Goal: Navigation & Orientation: Find specific page/section

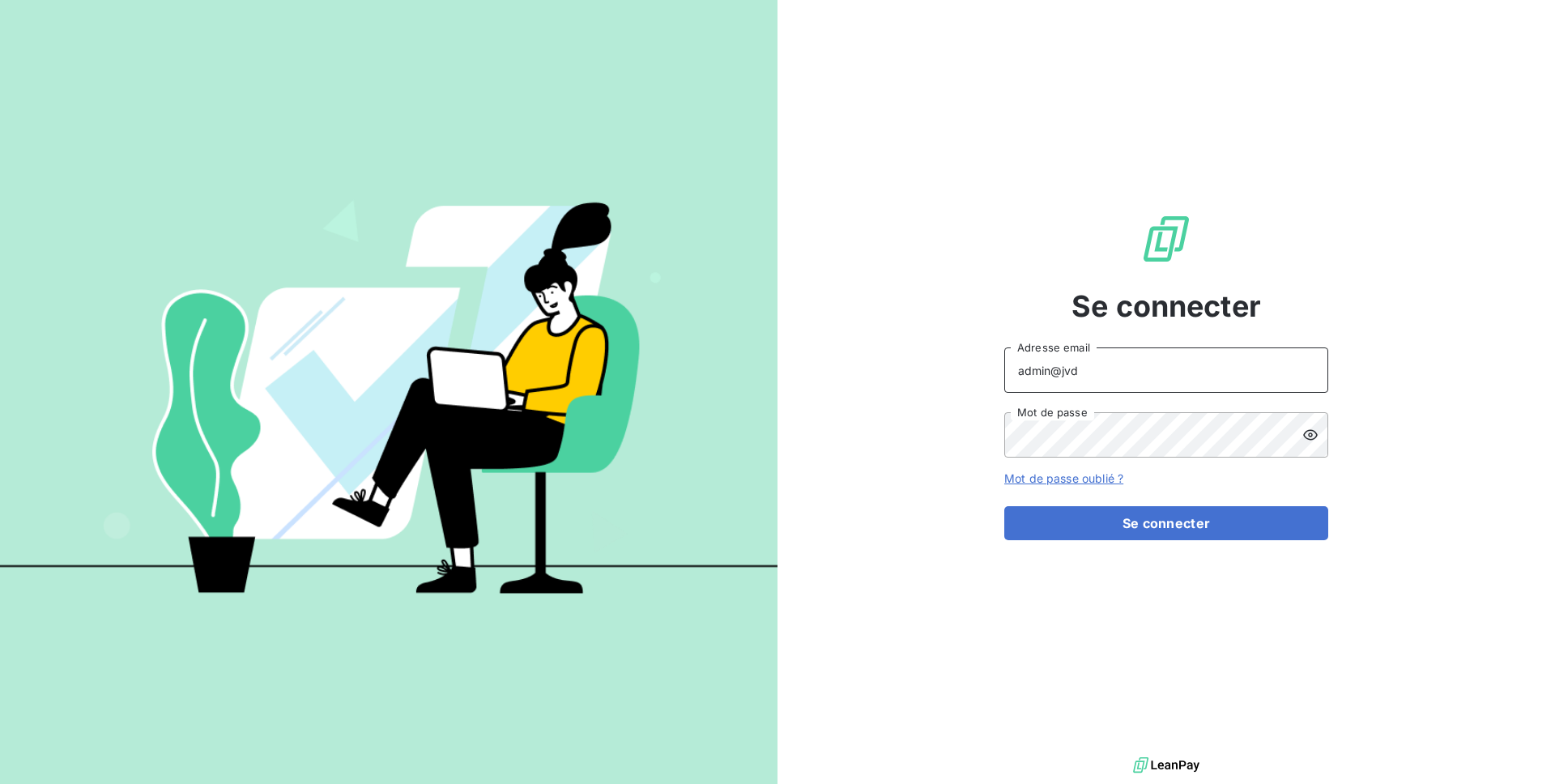
click at [1083, 382] on input "admin@jvd" at bounding box center [1166, 370] width 324 height 45
type input "admin@regiecaraibes"
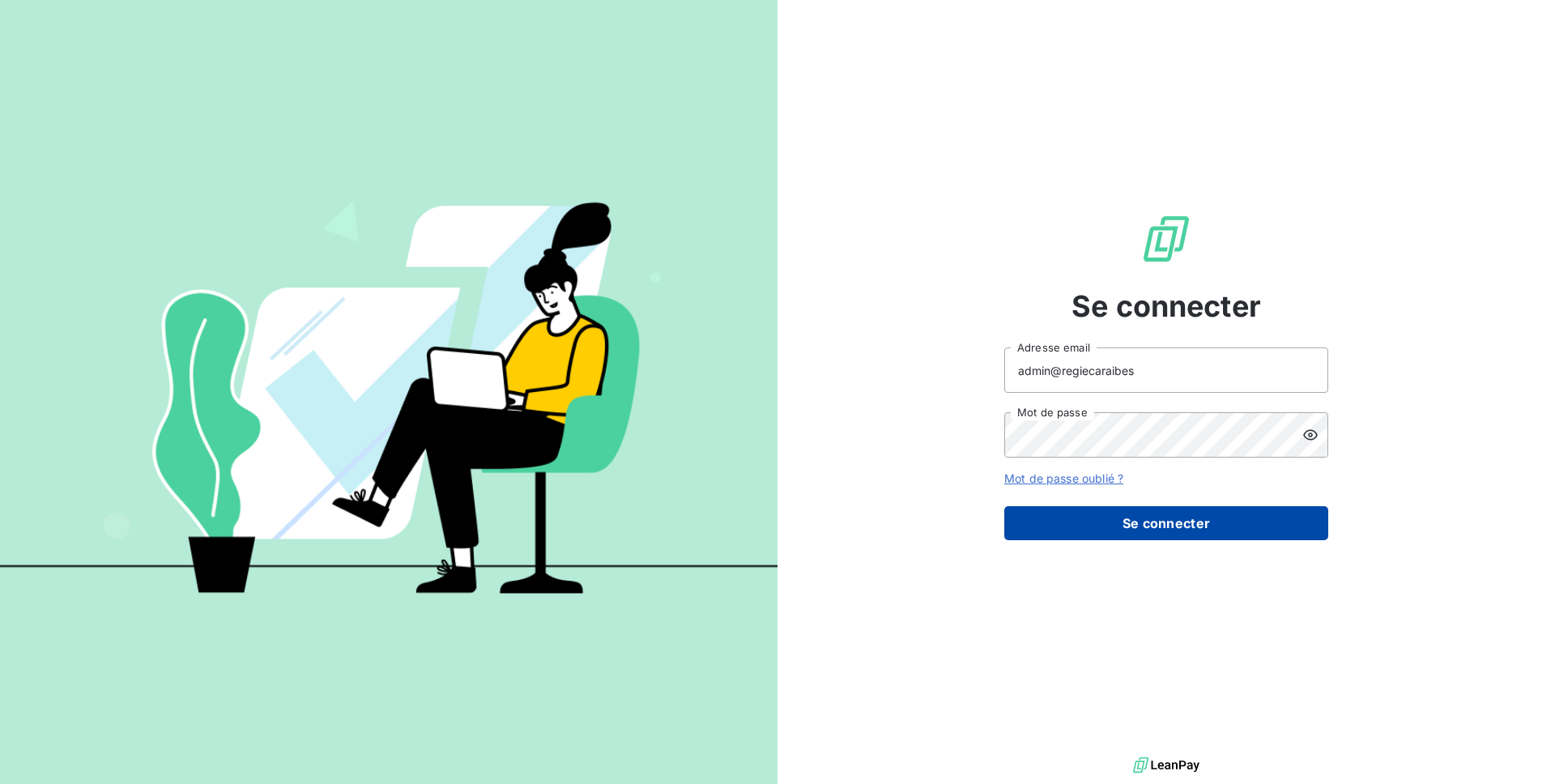
click at [1161, 529] on button "Se connecter" at bounding box center [1166, 523] width 324 height 34
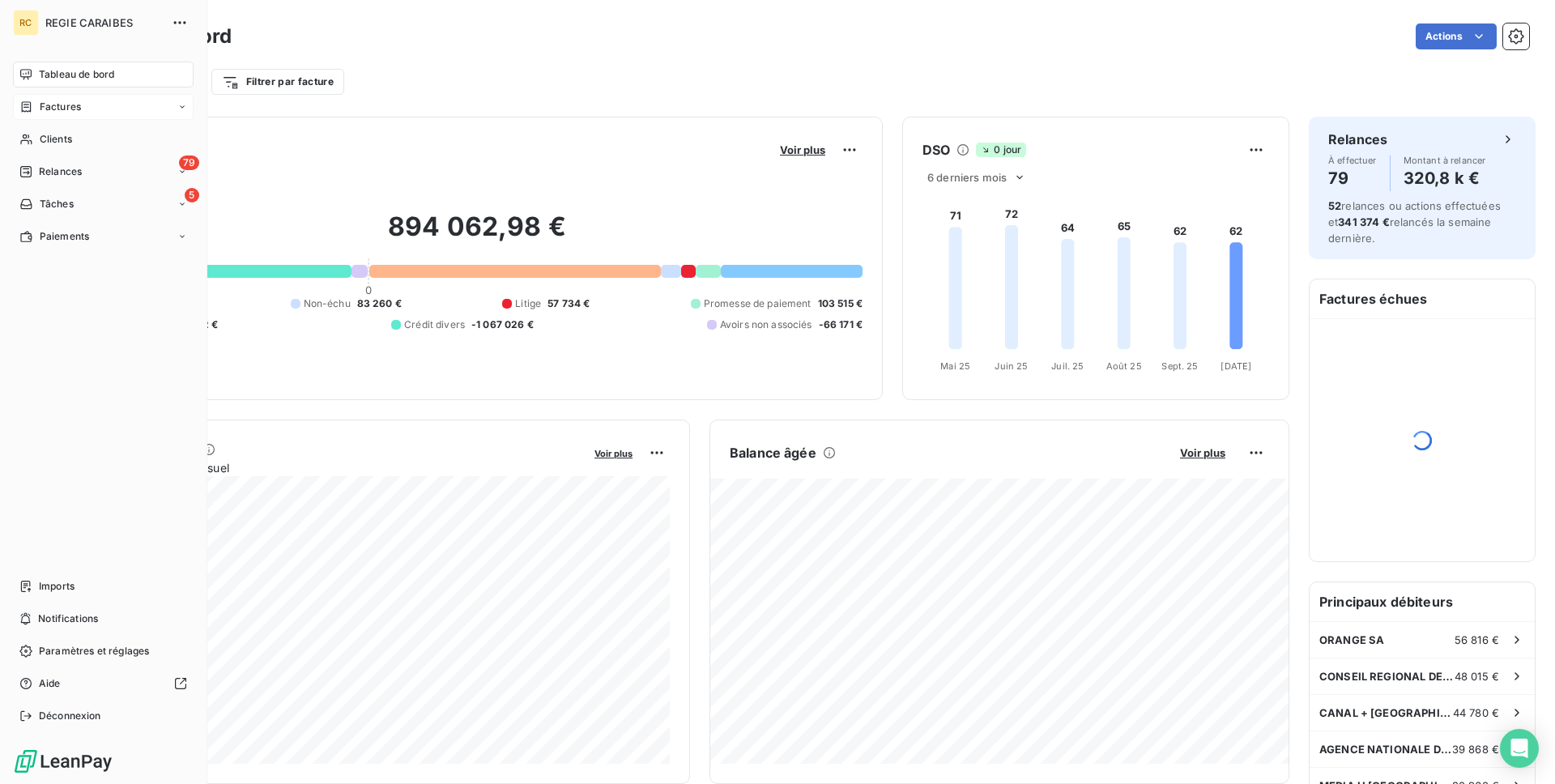
click at [60, 103] on span "Factures" at bounding box center [61, 107] width 41 height 14
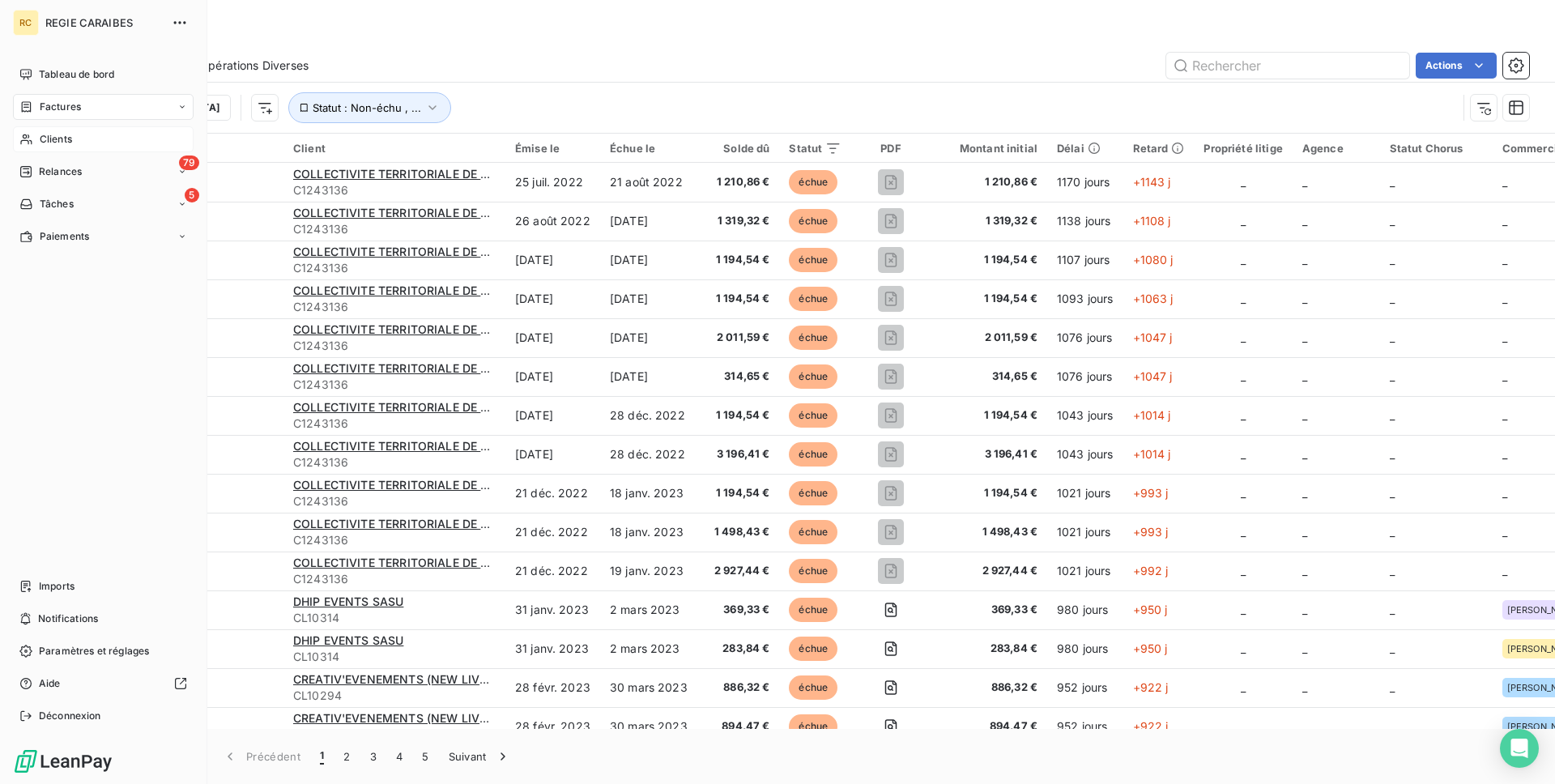
click at [57, 138] on span "Clients" at bounding box center [56, 139] width 32 height 14
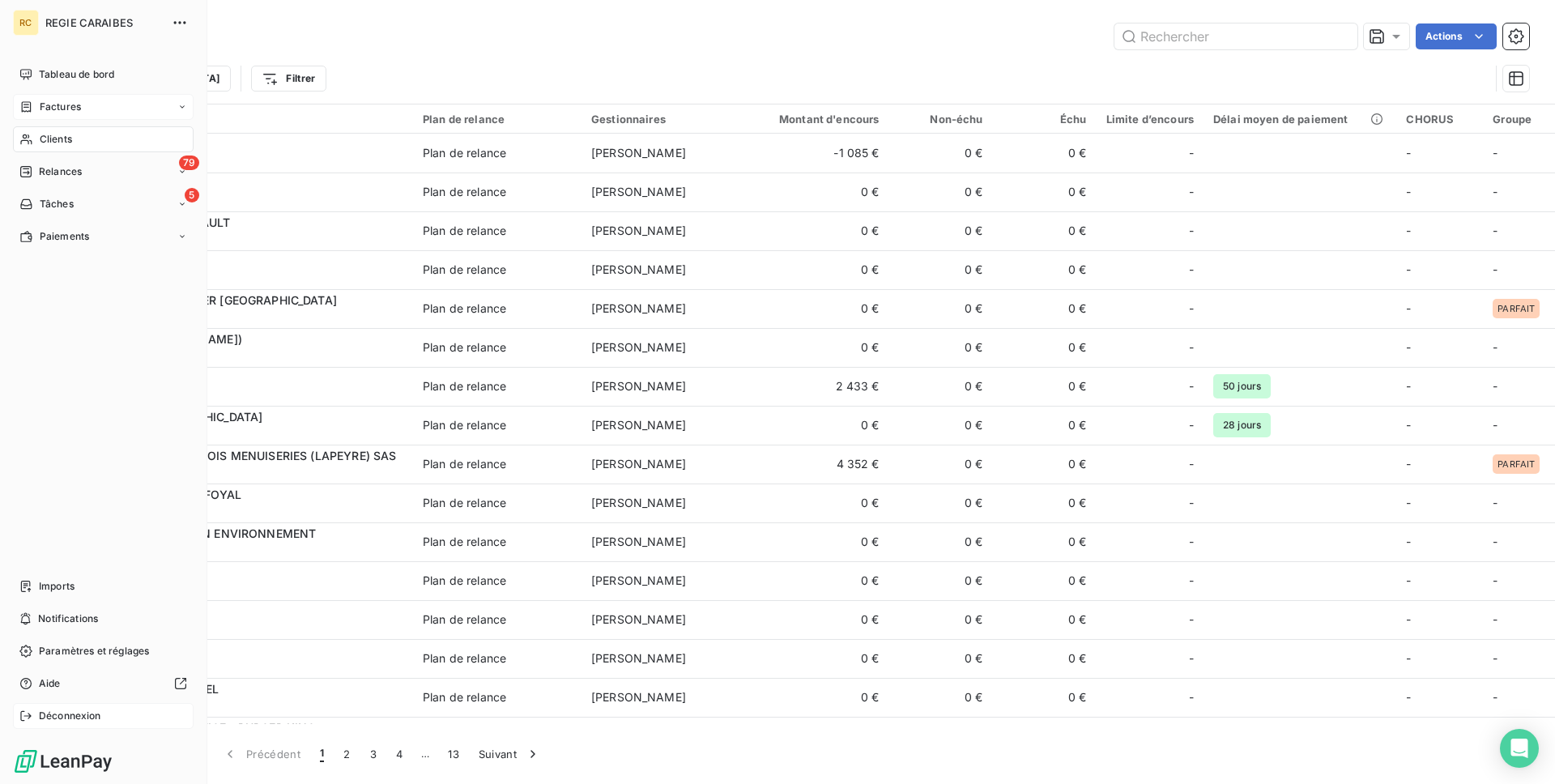
click at [66, 714] on span "Déconnexion" at bounding box center [70, 715] width 62 height 14
